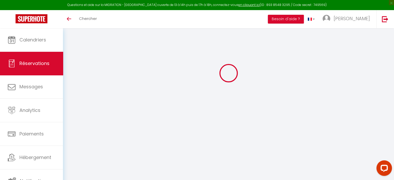
select select
checkbox input "true"
type textarea "Bonjour, Booking m’a envoyé un message pour me dire qu’ils allaient annuler la …"
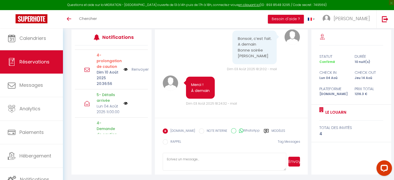
scroll to position [67, 0]
click at [272, 130] on label "Modèles" at bounding box center [279, 131] width 14 height 6
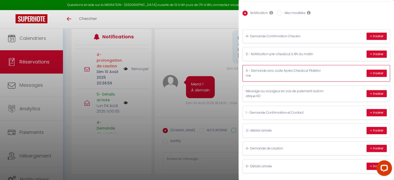
scroll to position [28, 0]
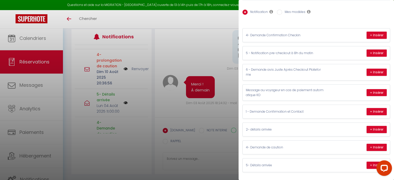
click at [183, 20] on div at bounding box center [197, 90] width 394 height 180
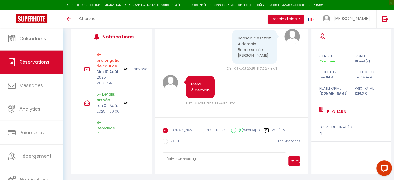
click at [132, 105] on div "5- Détails arrivée Lun 04 Août 2025 11:00:00" at bounding box center [111, 103] width 73 height 28
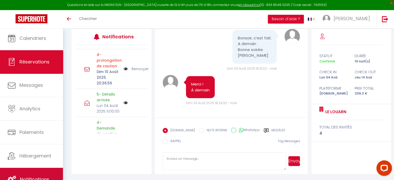
click at [42, 176] on span "Notifications" at bounding box center [34, 179] width 29 height 6
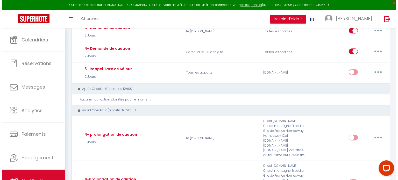
scroll to position [326, 0]
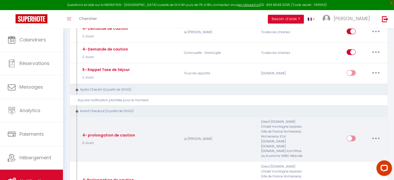
click at [376, 134] on button "button" at bounding box center [376, 138] width 15 height 8
click at [357, 146] on link "Editer" at bounding box center [362, 150] width 38 height 9
type input "4- prolongation de caution"
select select "4"
select select "6 Jours"
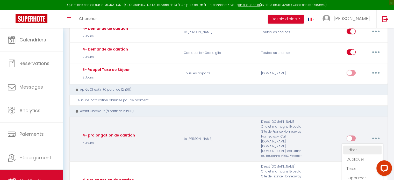
select select "if_deposit_not_paid"
checkbox input "true"
checkbox input "false"
radio input "true"
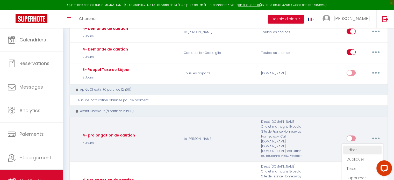
type input "Prolongation de caution - [RENTAL:NAME] - Caution"
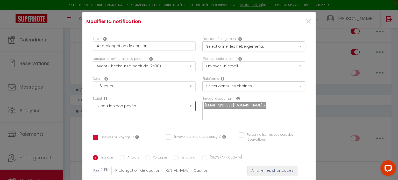
click at [185, 106] on select "Aucun Si la réservation est payée Si réservation non payée Si la caution a été …" at bounding box center [144, 106] width 103 height 10
select select
click at [93, 101] on select "Aucun Si la réservation est payée Si réservation non payée Si la caution a été …" at bounding box center [144, 106] width 103 height 10
checkbox input "true"
checkbox input "false"
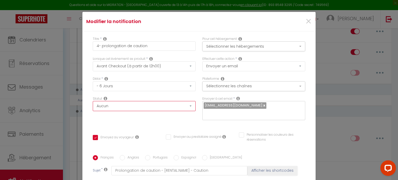
checkbox input "false"
click at [186, 66] on select "Après la réservation Avant Checkin (à partir de 12h00) Après Checkin (à partir …" at bounding box center [144, 66] width 103 height 10
select select "3"
click at [93, 61] on select "Après la réservation Avant Checkin (à partir de 12h00) Après Checkin (à partir …" at bounding box center [144, 66] width 103 height 10
checkbox input "true"
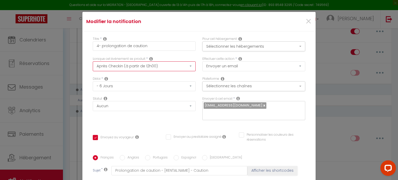
checkbox input "false"
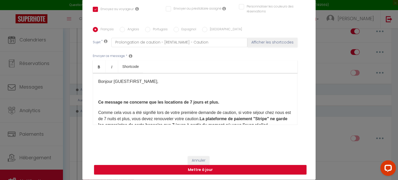
scroll to position [24, 0]
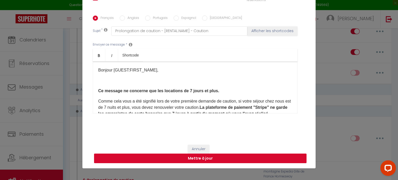
click at [211, 161] on button "Mettre à jour" at bounding box center [200, 159] width 212 height 10
checkbox input "true"
checkbox input "false"
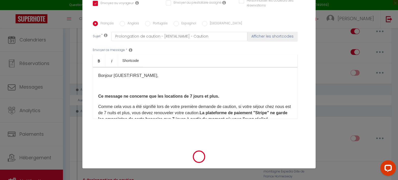
scroll to position [111, 0]
checkbox input "true"
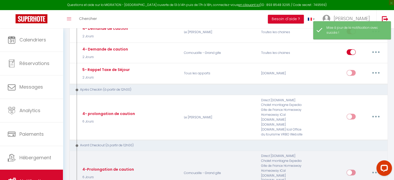
click at [375, 168] on button "button" at bounding box center [376, 172] width 15 height 8
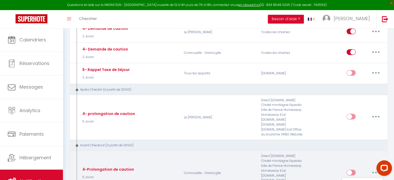
type input "4-Prolongation de caution"
select select "4"
select select "6 Jours"
select select "if_deposit_not_paid"
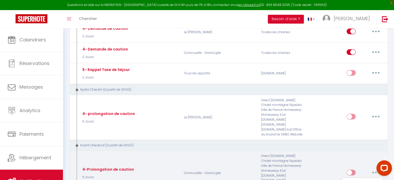
checkbox input "true"
checkbox input "false"
radio input "true"
type input "Prolongation de Caution - [RENTAL:NAME]"
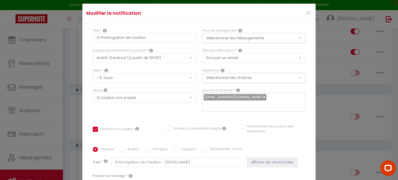
scroll to position [0, 0]
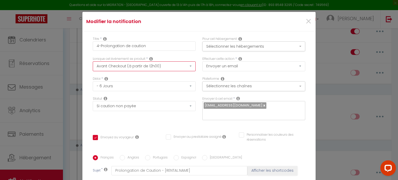
click at [186, 66] on select "Après la réservation Avant Checkin (à partir de 12h00) Après Checkin (à partir …" at bounding box center [144, 66] width 103 height 10
select select "3"
click at [93, 61] on select "Après la réservation Avant Checkin (à partir de 12h00) Après Checkin (à partir …" at bounding box center [144, 66] width 103 height 10
checkbox input "true"
checkbox input "false"
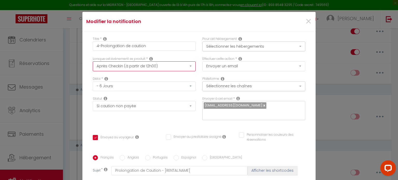
checkbox input "false"
click at [187, 106] on select "Aucun Si la réservation est payée Si réservation non payée Si la caution a été …" at bounding box center [144, 106] width 103 height 10
select select
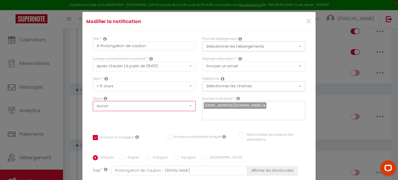
click at [93, 101] on select "Aucun Si la réservation est payée Si réservation non payée Si la caution a été …" at bounding box center [144, 106] width 103 height 10
checkbox input "true"
checkbox input "false"
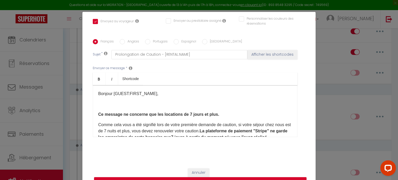
scroll to position [24, 0]
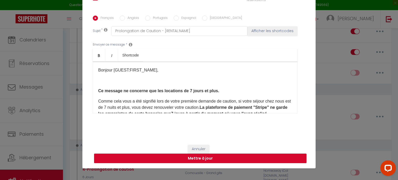
click at [193, 159] on button "Mettre à jour" at bounding box center [200, 159] width 212 height 10
checkbox input "true"
checkbox input "false"
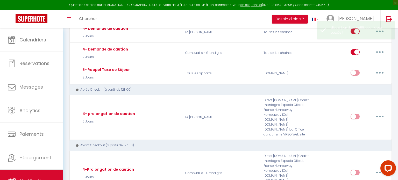
scroll to position [0, 0]
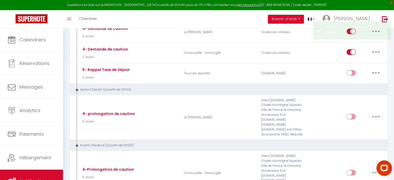
checkbox input "true"
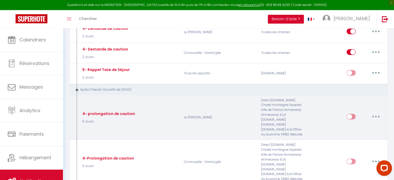
click at [375, 116] on icon "button" at bounding box center [376, 117] width 2 height 2
click at [350, 124] on link "Editer" at bounding box center [362, 128] width 38 height 9
type input "4- prolongation de caution"
select select "3"
select select "6 Jours"
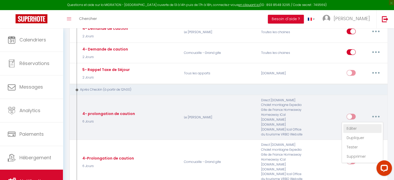
select select
checkbox input "true"
checkbox input "false"
radio input "true"
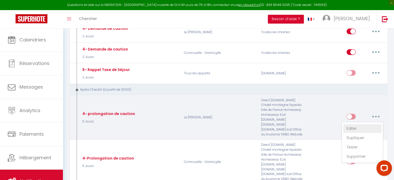
type input "Prolongation de caution - [RENTAL:NAME] - Caution"
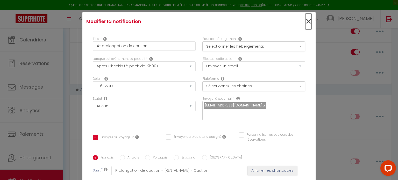
click at [305, 19] on span "×" at bounding box center [308, 22] width 6 height 16
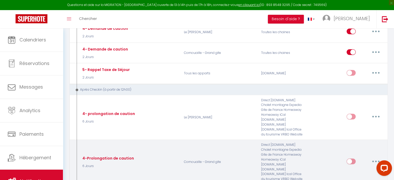
click at [376, 161] on icon "button" at bounding box center [376, 162] width 2 height 2
click at [365, 169] on link "Editer" at bounding box center [362, 173] width 38 height 9
type input "4-Prolongation de caution"
checkbox input "true"
checkbox input "false"
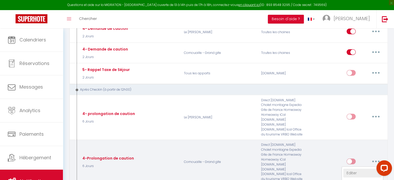
checkbox input "false"
type input "Prolongation de Caution - [RENTAL:NAME]"
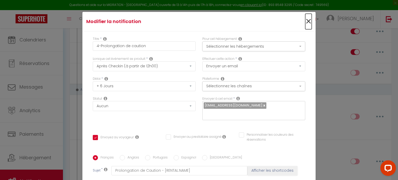
click at [305, 22] on span "×" at bounding box center [308, 22] width 6 height 16
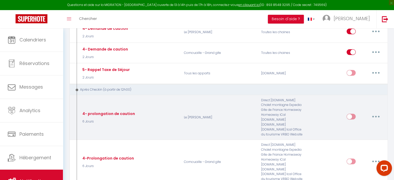
click at [353, 114] on input "checkbox" at bounding box center [351, 118] width 9 height 8
checkbox input "true"
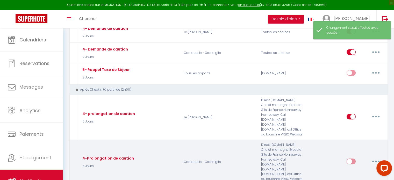
click at [352, 159] on input "checkbox" at bounding box center [351, 163] width 9 height 8
checkbox input "true"
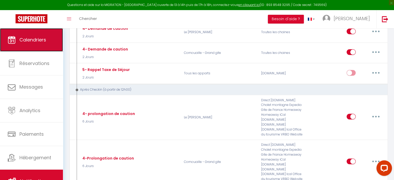
click at [36, 39] on span "Calendriers" at bounding box center [32, 40] width 27 height 6
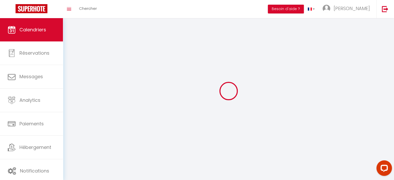
select select
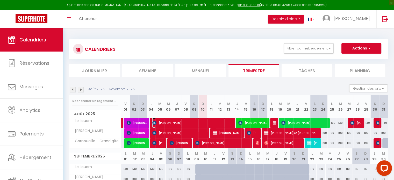
click at [180, 119] on span "[PERSON_NAME]" at bounding box center [192, 123] width 80 height 10
select select "OK"
select select "1"
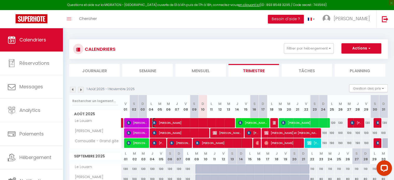
select select "1"
select select
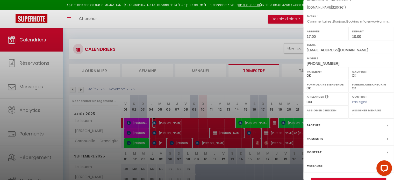
scroll to position [60, 0]
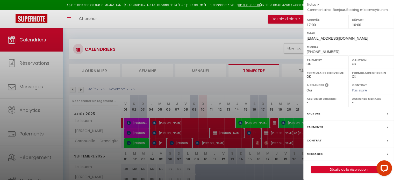
click at [316, 155] on label "Messages" at bounding box center [315, 153] width 16 height 5
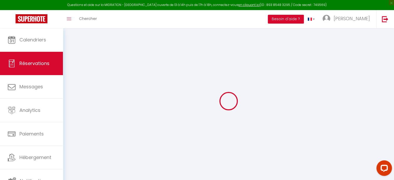
select select
checkbox input "true"
type textarea "Bonjour, Booking m’a envoyé un message pour me dire qu’ils allaient annuler la …"
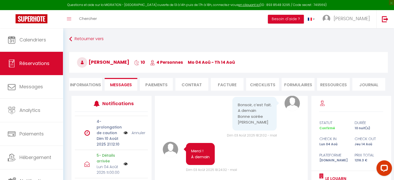
scroll to position [130, 0]
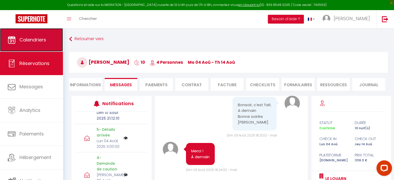
click at [34, 41] on span "Calendriers" at bounding box center [32, 40] width 27 height 6
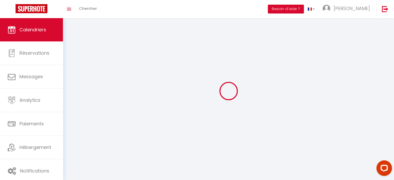
select select
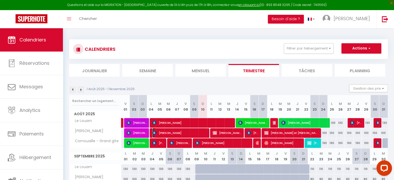
click at [167, 130] on span "[PERSON_NAME]" at bounding box center [179, 133] width 54 height 10
select select "OK"
select select "1"
select select "0"
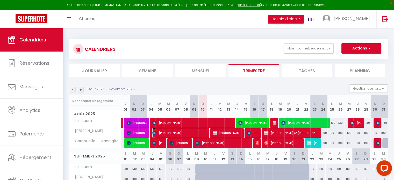
select select "1"
select select
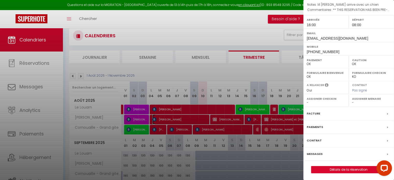
scroll to position [26, 0]
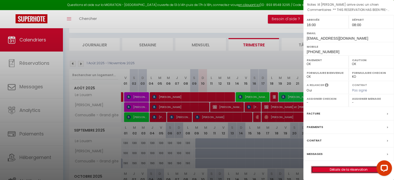
click at [326, 169] on link "Détails de la réservation" at bounding box center [348, 169] width 75 height 7
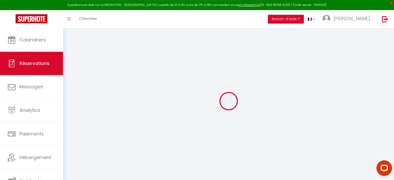
type input "[PERSON_NAME]"
type input "Wipf"
type input "[EMAIL_ADDRESS][DOMAIN_NAME]"
type input "[PHONE_NUMBER]"
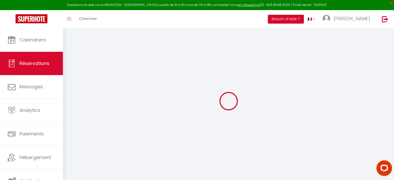
type input "[PHONE_NUMBER]"
type input "."
select select "FR"
type input "167.05"
type input "10.85"
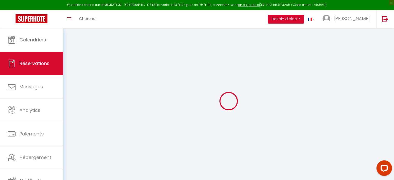
select select "18665"
select select "1"
select select
type input "2"
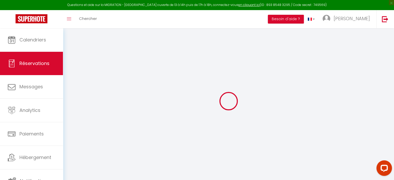
select select "12"
select select "15"
type input "709.31"
checkbox input "false"
type input "0"
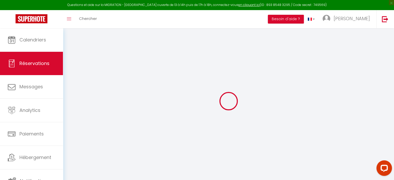
select select "2"
type input "0"
select select
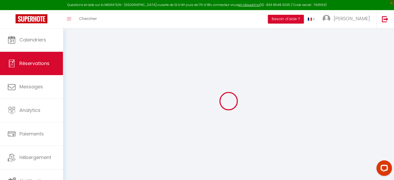
select select
checkbox input "false"
select select
checkbox input "false"
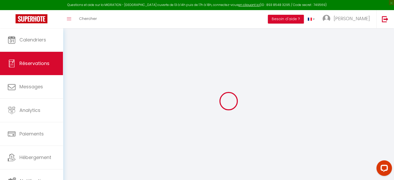
select select
checkbox input "false"
type textarea "** THIS RESERVATION HAS BEEN PRE-PAID ** BOOKING NOTE : Payment charge is EUR 1…"
type textarea "lit [PERSON_NAME] arrive avec un chien"
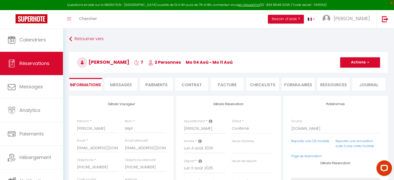
type input "50"
type input "15.4"
select select
checkbox input "false"
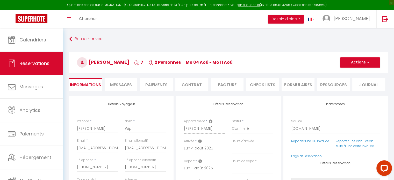
select select "16:00"
select select "08:00"
click at [124, 85] on span "Messages" at bounding box center [121, 85] width 22 height 6
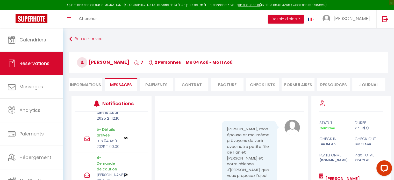
scroll to position [104, 0]
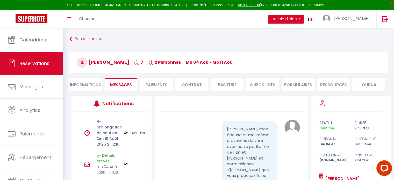
click at [134, 136] on link "Annuler" at bounding box center [139, 133] width 14 height 6
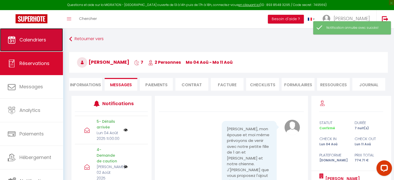
click at [47, 40] on link "Calendriers" at bounding box center [31, 39] width 63 height 23
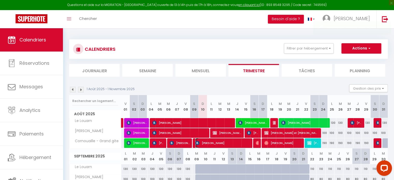
click at [210, 145] on span "[PERSON_NAME]" at bounding box center [222, 143] width 54 height 10
select select "OK"
select select "1"
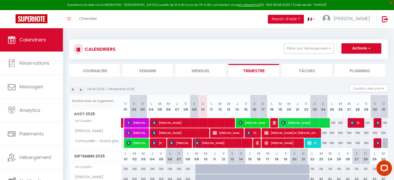
select select "1"
select select
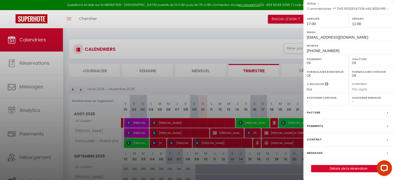
scroll to position [69, 0]
click at [334, 169] on link "Détails de la réservation" at bounding box center [348, 168] width 75 height 7
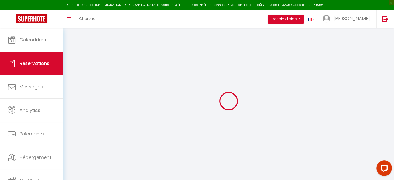
type input "angelique"
type input "gantzer"
type input "[EMAIL_ADDRESS][DOMAIN_NAME]"
type input "[PHONE_NUMBER]"
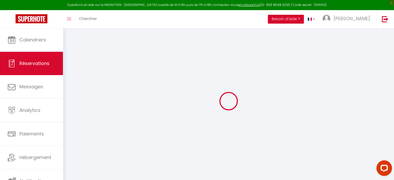
type input "[PHONE_NUMBER]"
type input "."
select select "FR"
type input "249.01"
type input "23.67"
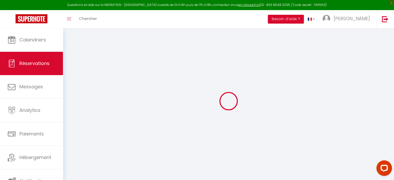
select select "19771"
select select "1"
select select
type input "4"
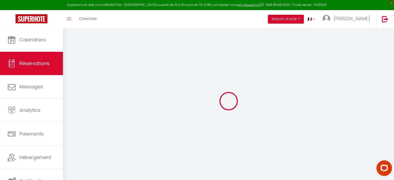
type input "6"
select select "12"
select select "15"
type input "1580.04"
checkbox input "false"
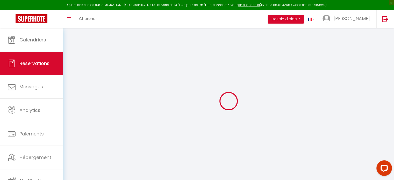
type input "0"
select select "2"
type input "0"
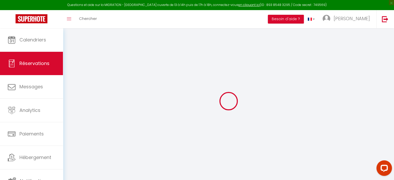
select select
checkbox input "false"
select select
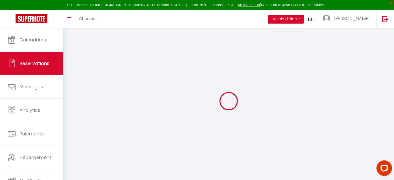
checkbox input "false"
select select
checkbox input "false"
type textarea "** THIS RESERVATION HAS BEEN PRE-PAID ** Reservation has a cancellation grace p…"
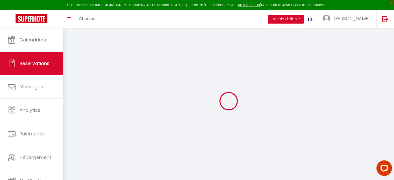
type input "80"
type input "30.8"
select select
checkbox input "false"
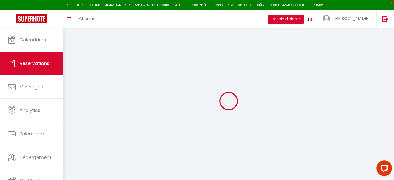
select select "17:00"
select select "11:00"
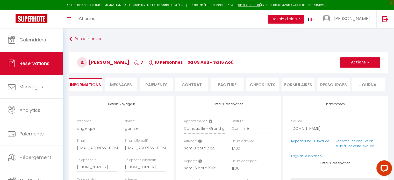
click at [115, 86] on span "Messages" at bounding box center [121, 85] width 22 height 6
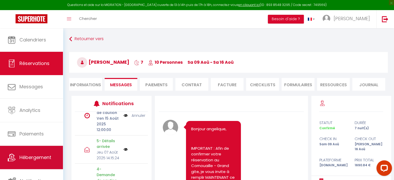
scroll to position [1, 0]
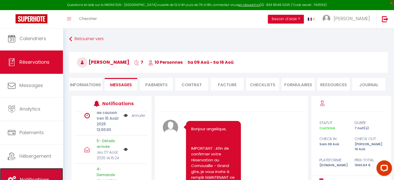
click at [42, 173] on link "Notifications" at bounding box center [31, 179] width 63 height 23
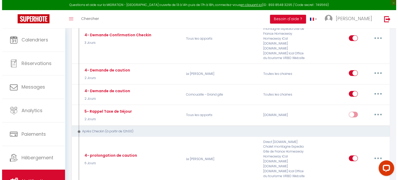
scroll to position [285, 0]
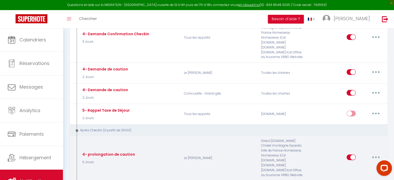
click at [376, 156] on icon "button" at bounding box center [376, 157] width 2 height 2
click at [352, 165] on link "Editer" at bounding box center [362, 169] width 38 height 9
type input "4- prolongation de caution"
select select "3"
select select "6 Jours"
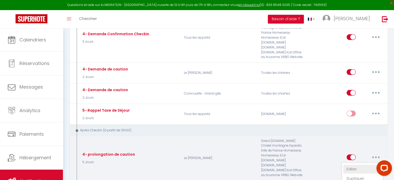
select select
checkbox input "true"
checkbox input "false"
radio input "true"
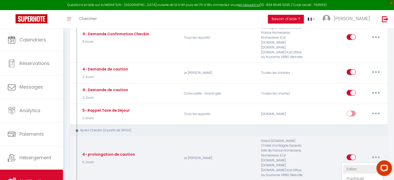
type input "Prolongation de caution - [RENTAL:NAME] - Caution"
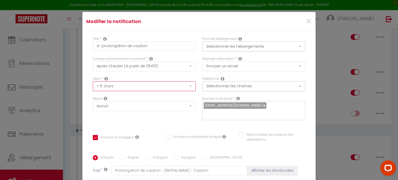
click at [185, 87] on select "Immédiat + 10 Minutes + 1 Heure + 2 Heures + 3 Heures + 4 Heures + 5 Heures + 6…" at bounding box center [144, 86] width 103 height 10
select select "5 Jours"
click at [93, 81] on select "Immédiat + 10 Minutes + 1 Heure + 2 Heures + 3 Heures + 4 Heures + 5 Heures + 6…" at bounding box center [144, 86] width 103 height 10
checkbox input "true"
checkbox input "false"
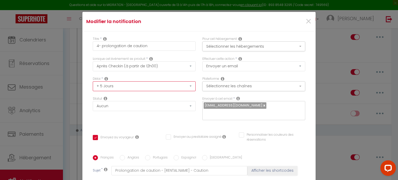
checkbox input "false"
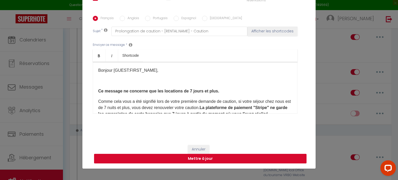
scroll to position [24, 0]
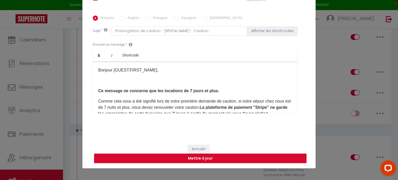
click at [223, 156] on button "Mettre à jour" at bounding box center [200, 159] width 212 height 10
checkbox input "true"
checkbox input "false"
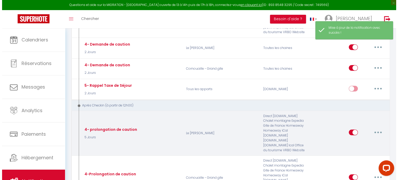
scroll to position [311, 0]
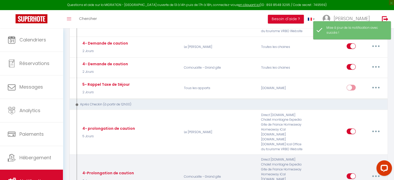
click at [375, 172] on button "button" at bounding box center [376, 176] width 15 height 8
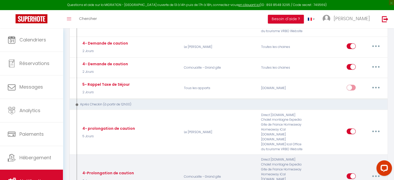
type input "4-Prolongation de caution"
select select "3"
select select "6 Jours"
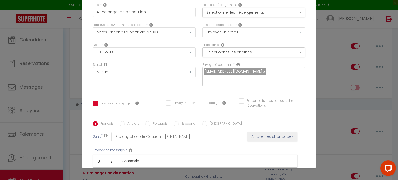
scroll to position [7, 0]
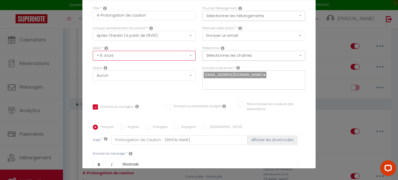
click at [185, 54] on select "Immédiat + 10 Minutes + 1 Heure + 2 Heures + 3 Heures + 4 Heures + 5 Heures + 6…" at bounding box center [144, 56] width 103 height 10
click at [93, 51] on select "Immédiat + 10 Minutes + 1 Heure + 2 Heures + 3 Heures + 4 Heures + 5 Heures + 6…" at bounding box center [144, 56] width 103 height 10
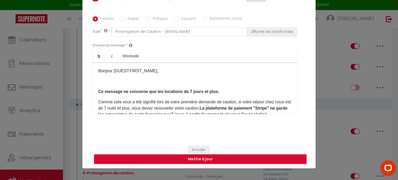
scroll to position [116, 0]
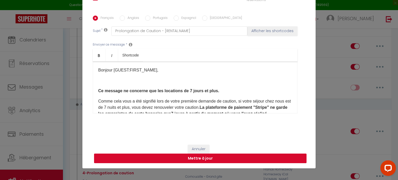
click at [200, 159] on button "Mettre à jour" at bounding box center [200, 159] width 212 height 10
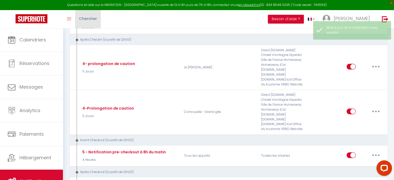
scroll to position [389, 0]
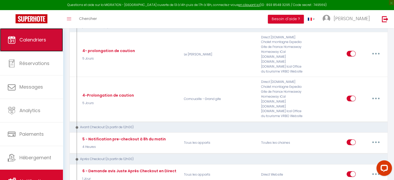
click at [41, 42] on span "Calendriers" at bounding box center [32, 40] width 27 height 6
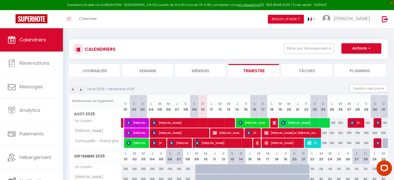
click at [205, 145] on span "[PERSON_NAME]" at bounding box center [222, 143] width 54 height 10
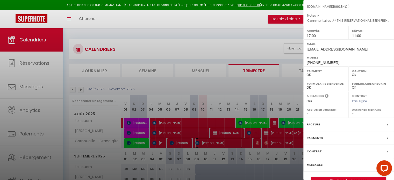
scroll to position [52, 0]
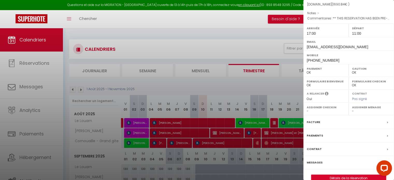
click at [313, 165] on label "Messages" at bounding box center [315, 162] width 16 height 5
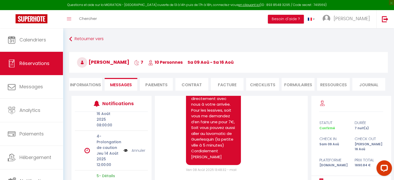
scroll to position [104, 0]
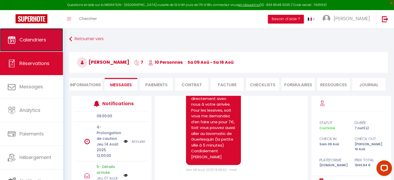
click at [34, 40] on span "Calendriers" at bounding box center [32, 40] width 27 height 6
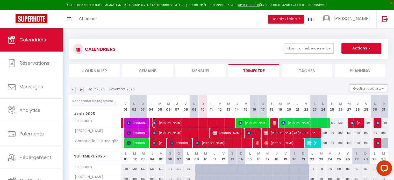
click at [178, 123] on span "[PERSON_NAME]" at bounding box center [192, 123] width 80 height 10
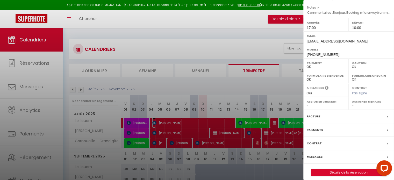
scroll to position [60, 0]
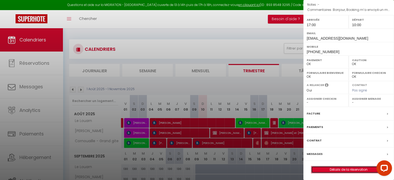
click at [345, 171] on link "Détails de la réservation" at bounding box center [348, 169] width 75 height 7
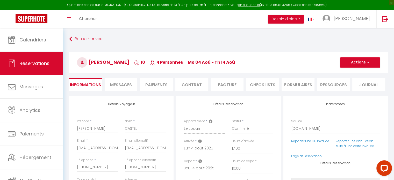
click at [115, 85] on span "Messages" at bounding box center [121, 85] width 22 height 6
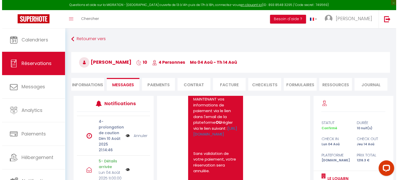
scroll to position [155, 0]
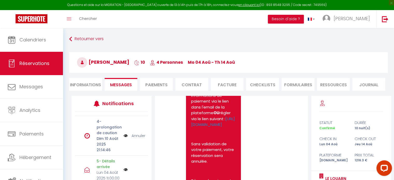
click at [124, 139] on img at bounding box center [126, 136] width 4 height 6
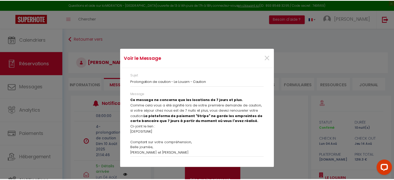
scroll to position [0, 0]
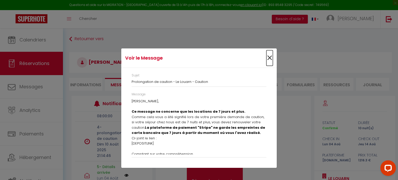
click at [268, 58] on span "×" at bounding box center [269, 58] width 6 height 16
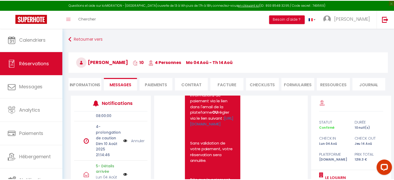
scroll to position [104, 0]
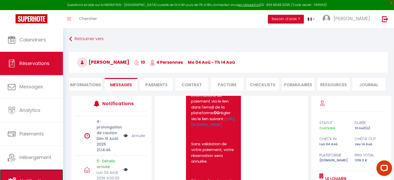
click at [32, 174] on link "Notifications" at bounding box center [31, 180] width 63 height 23
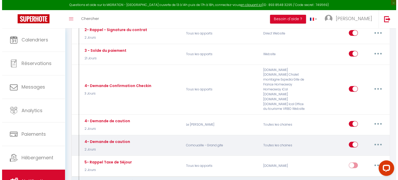
scroll to position [311, 0]
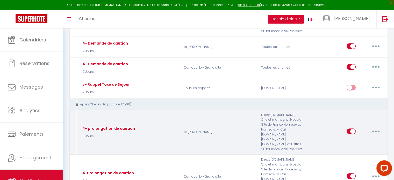
drag, startPoint x: 376, startPoint y: 115, endPoint x: 373, endPoint y: 117, distance: 3.2
click at [376, 131] on icon "button" at bounding box center [376, 132] width 2 height 2
click at [350, 139] on link "Editer" at bounding box center [362, 143] width 38 height 9
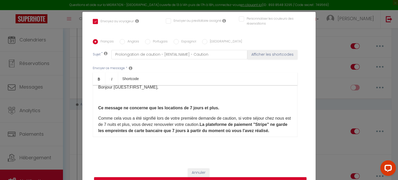
scroll to position [10, 0]
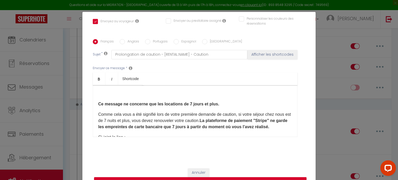
click at [120, 41] on input "Anglais" at bounding box center [122, 41] width 5 height 5
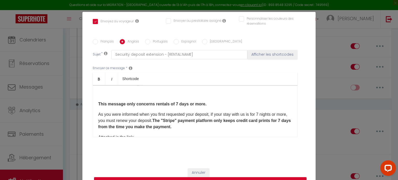
click at [93, 41] on input "Français" at bounding box center [95, 41] width 5 height 5
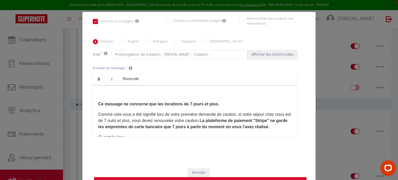
click at [144, 130] on p "Comme cela vous a été signifié lors de votre première demande de caution, si vo…" at bounding box center [195, 120] width 194 height 19
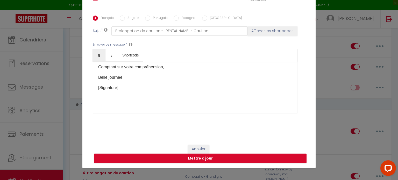
scroll to position [113, 0]
click at [218, 156] on button "Mettre à jour" at bounding box center [200, 159] width 212 height 10
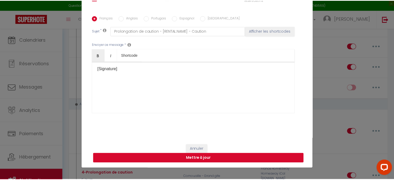
scroll to position [111, 0]
